Goal: Task Accomplishment & Management: Use online tool/utility

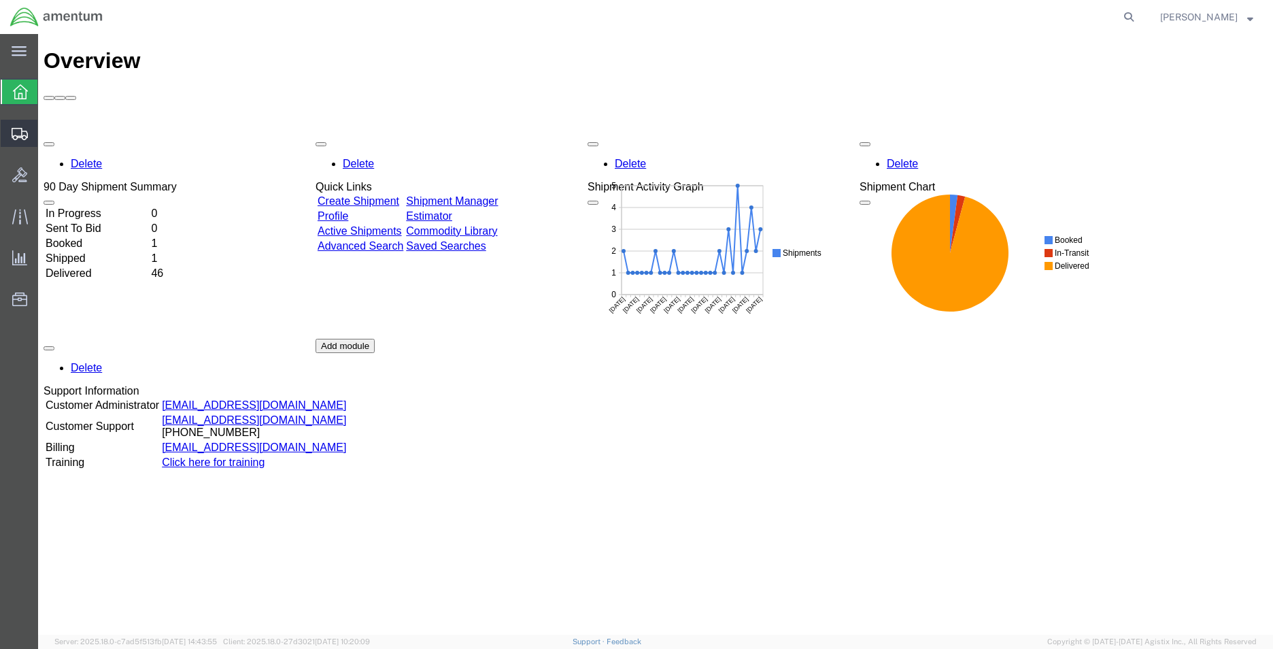
click at [18, 131] on icon at bounding box center [20, 134] width 16 height 12
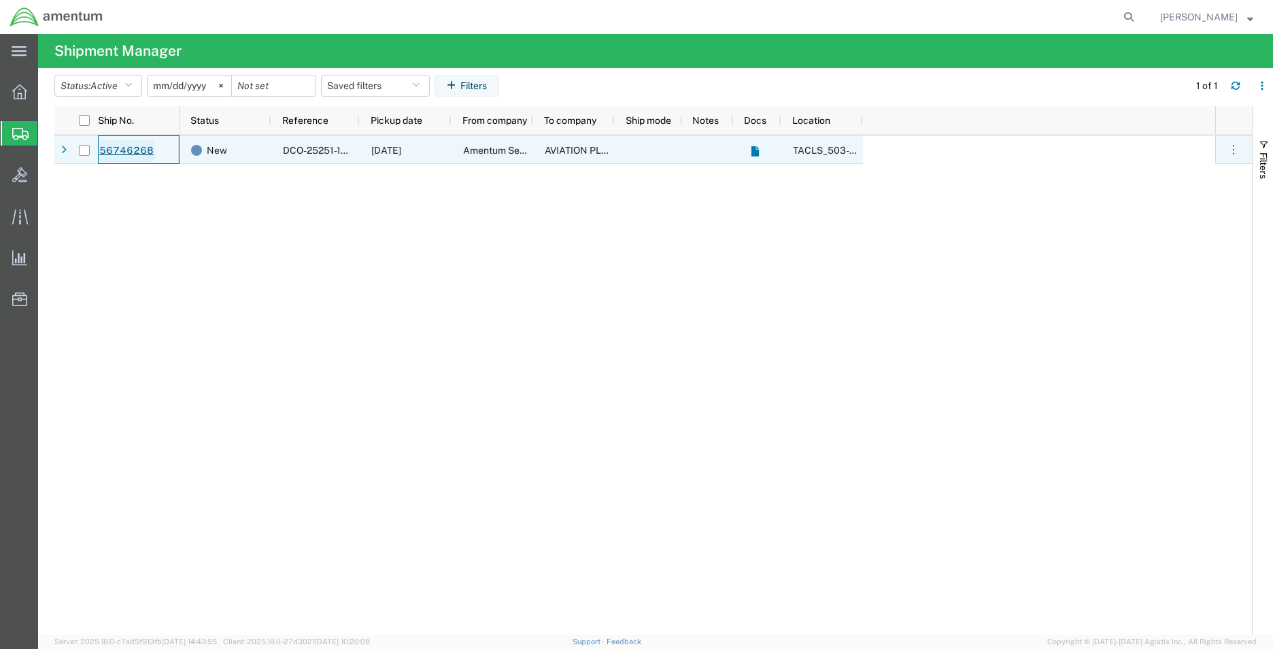
click at [126, 149] on link "56746268" at bounding box center [127, 151] width 56 height 22
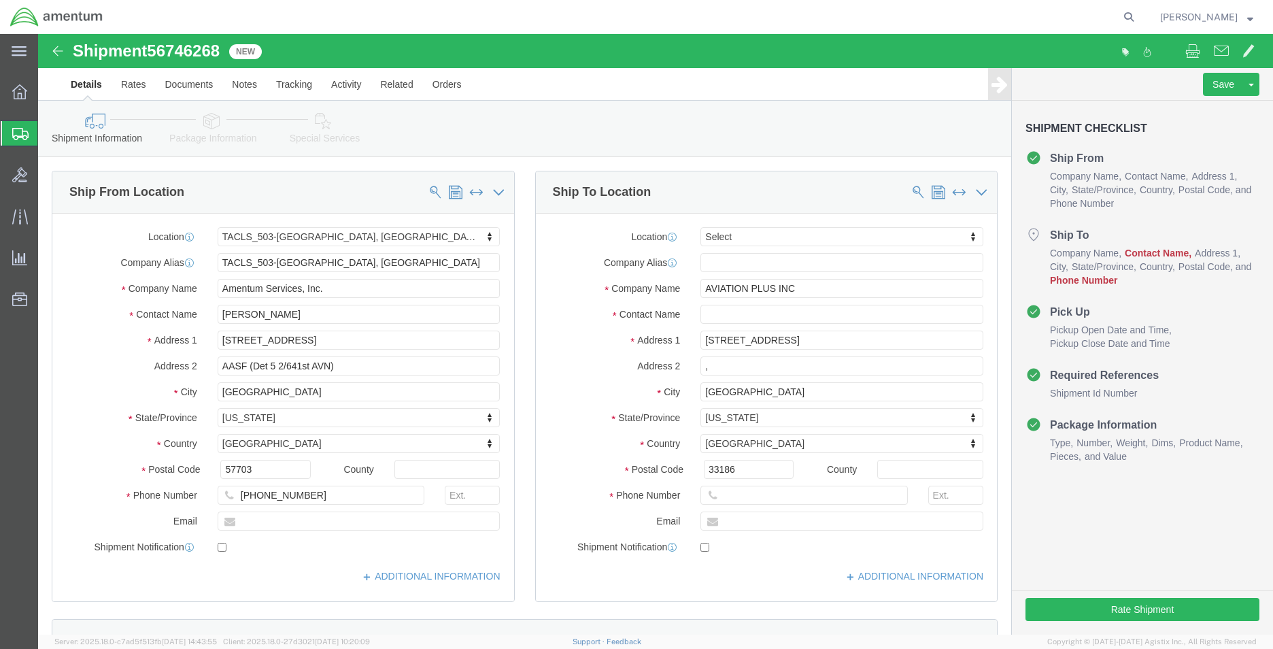
select select "42687"
select select
click input "text"
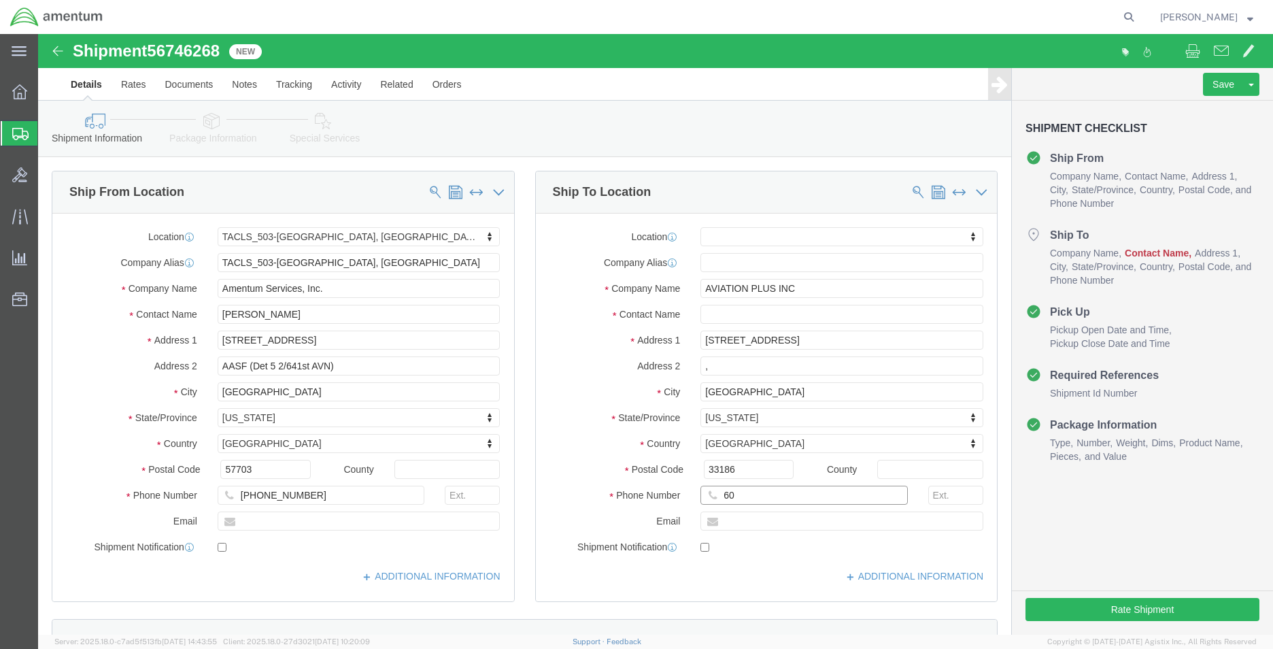
type input "6"
type input "[PHONE_NUMBER]"
click input "text"
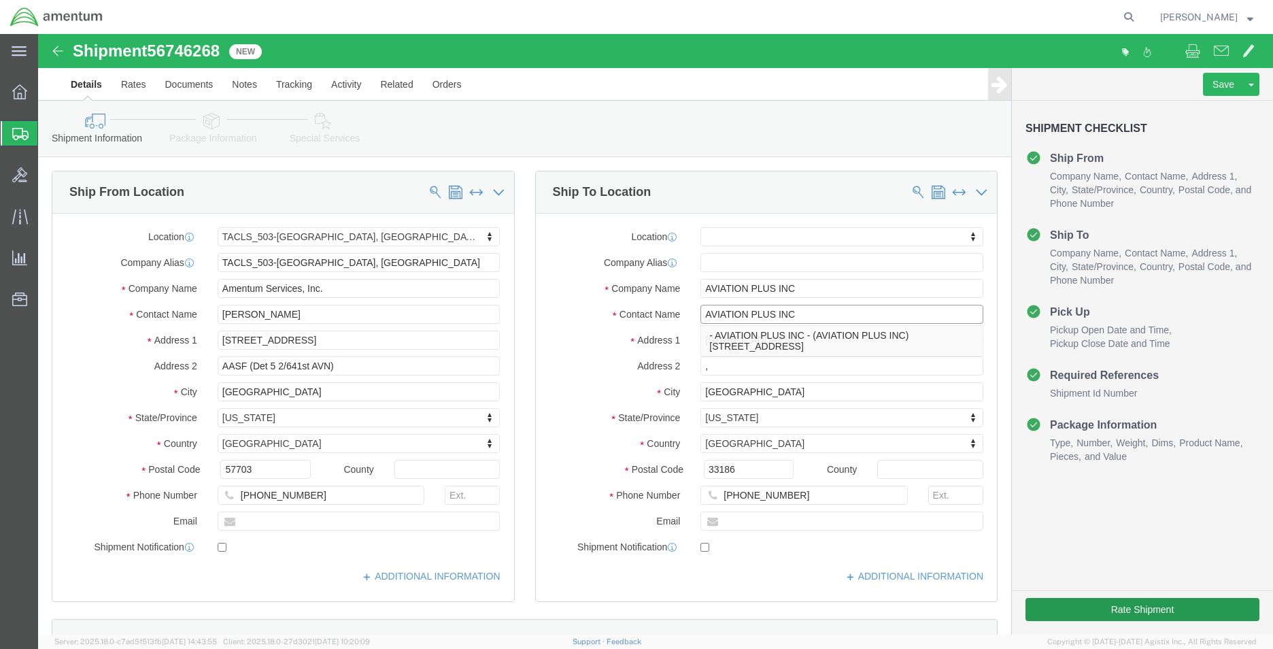
type input "AVIATION PLUS INC"
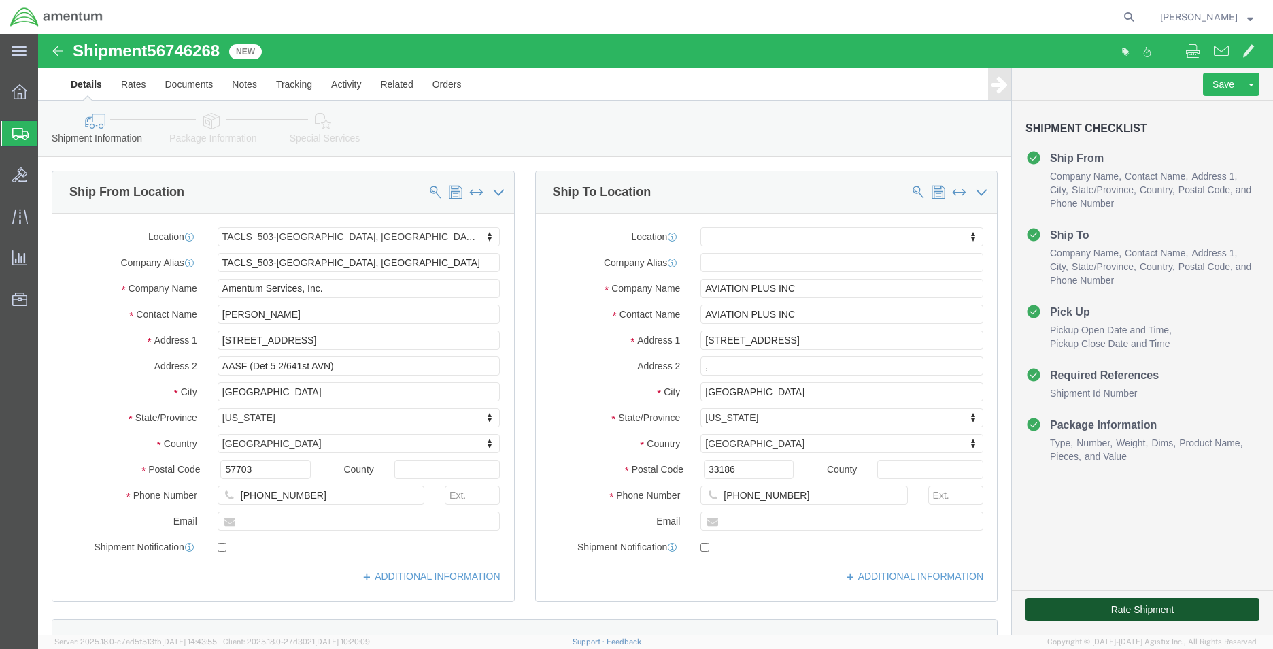
click button "Rate Shipment"
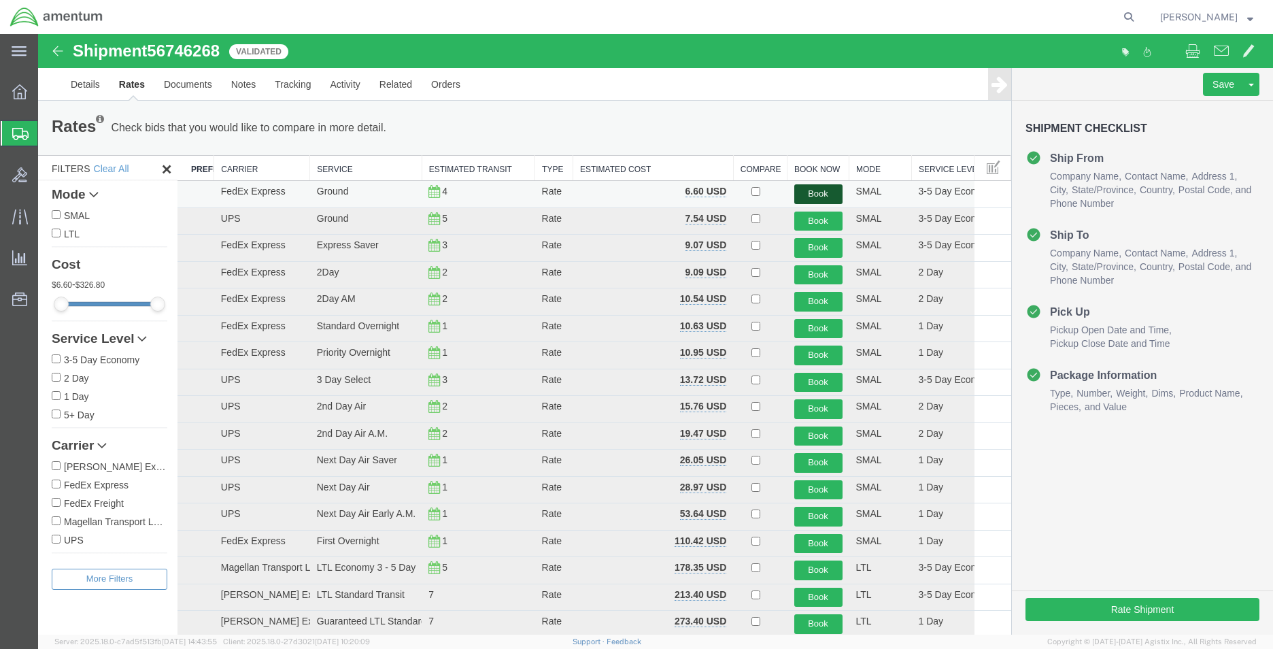
click at [825, 194] on button "Book" at bounding box center [818, 194] width 48 height 20
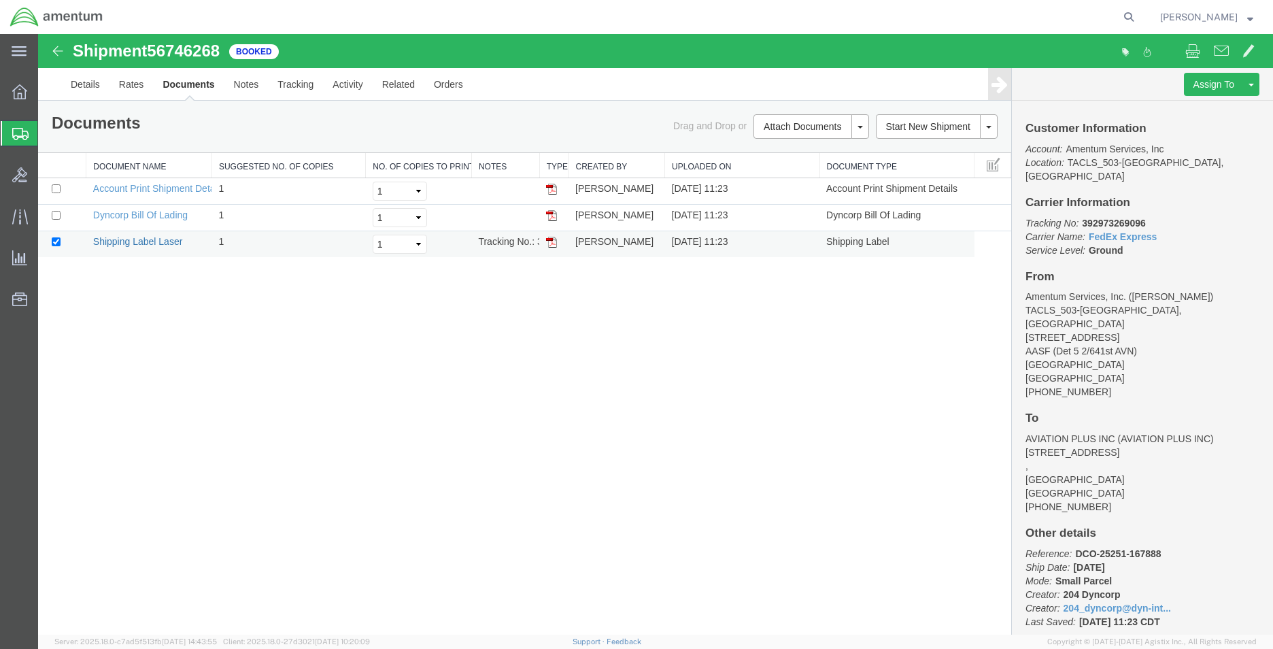
click at [150, 236] on link "Shipping Label Laser" at bounding box center [138, 241] width 90 height 11
